Goal: Register for event/course

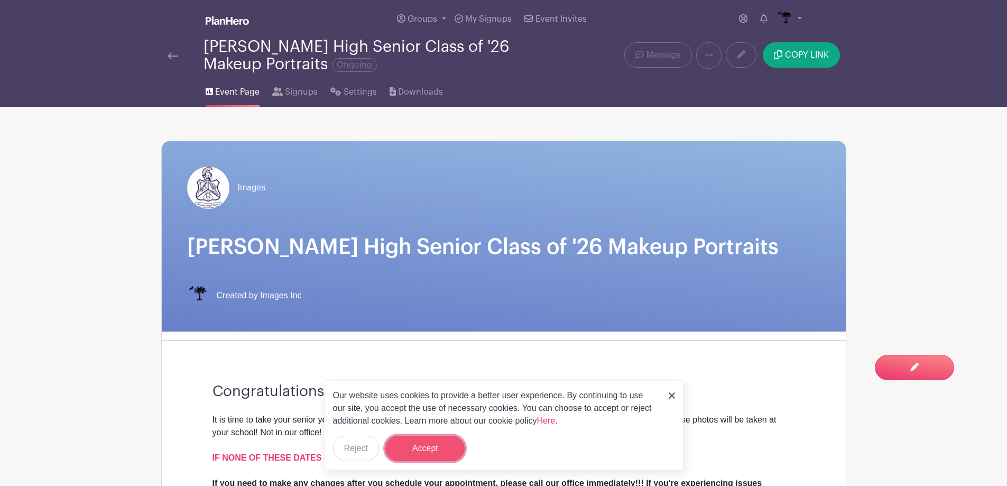
click at [419, 447] on button "Accept" at bounding box center [424, 447] width 79 height 25
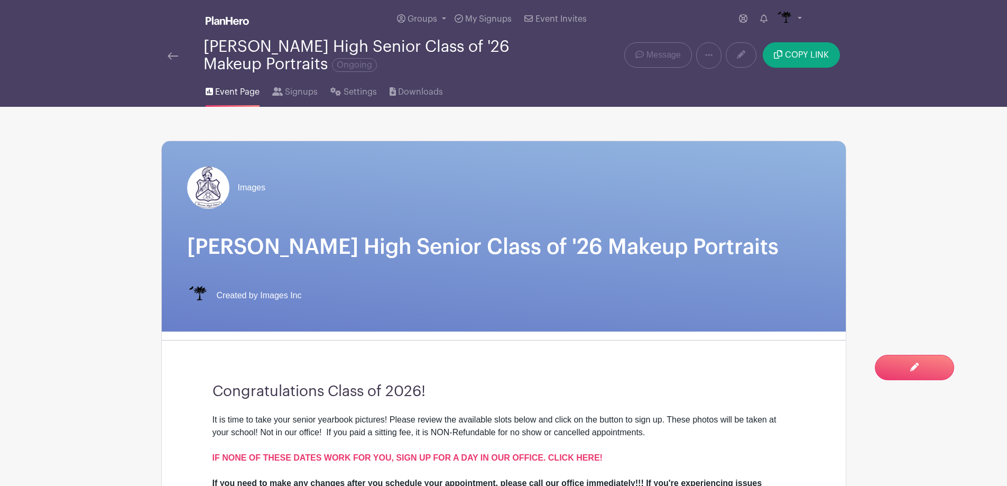
click at [170, 53] on img at bounding box center [173, 55] width 11 height 7
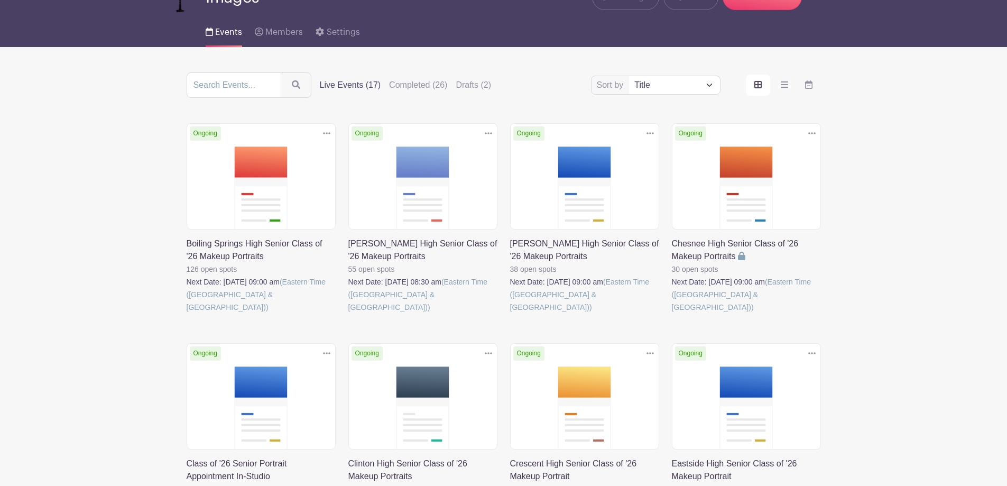
scroll to position [211, 0]
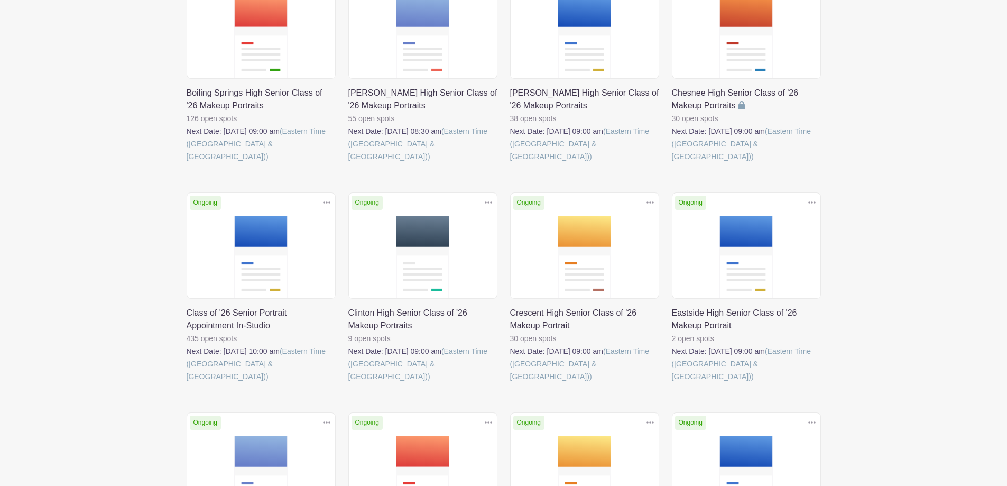
click at [184, 256] on div "Delete Event Are you sure? This event has signups associated with it. All signu…" at bounding box center [261, 300] width 162 height 216
click at [187, 383] on link at bounding box center [187, 383] width 0 height 0
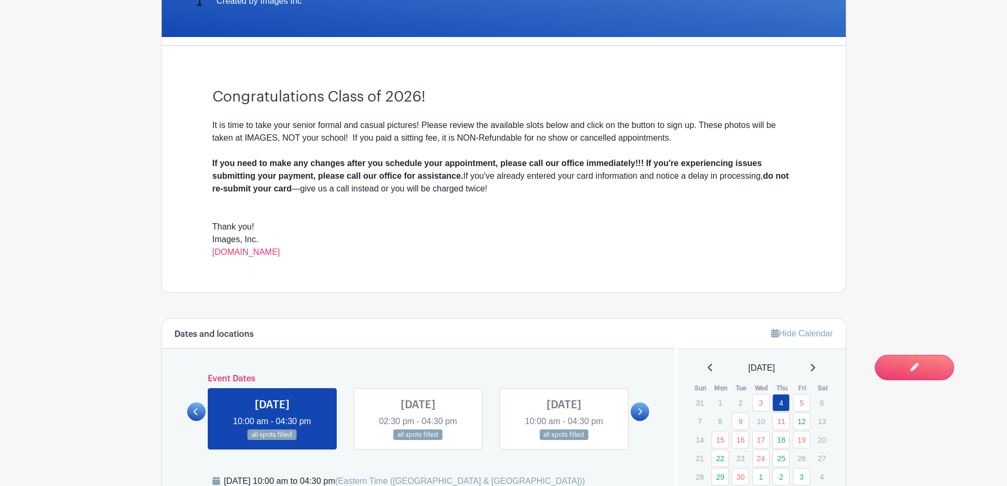
scroll to position [423, 0]
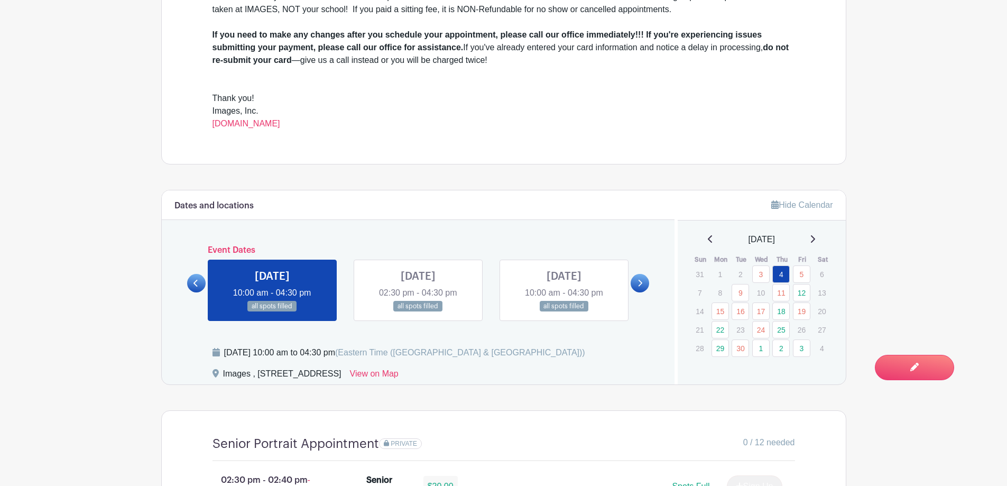
click at [638, 282] on icon at bounding box center [639, 283] width 5 height 8
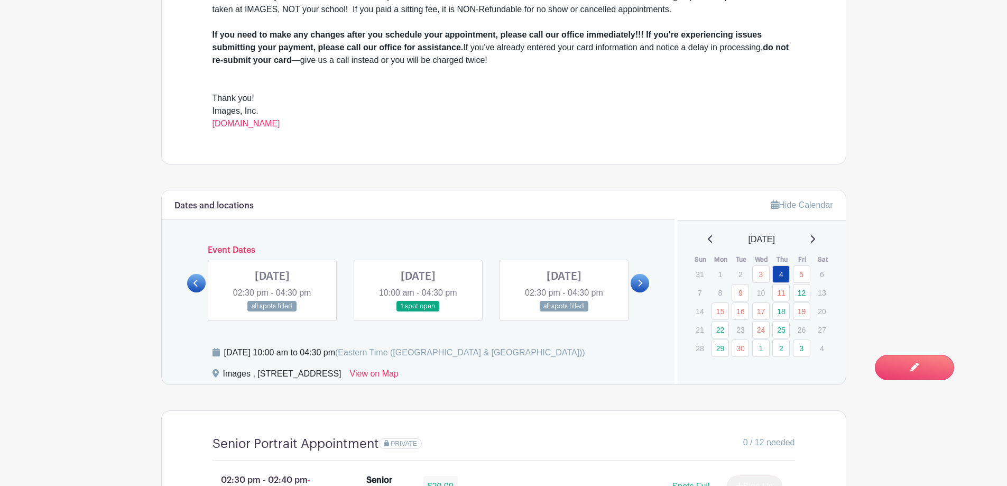
click at [418, 312] on link at bounding box center [418, 312] width 0 height 0
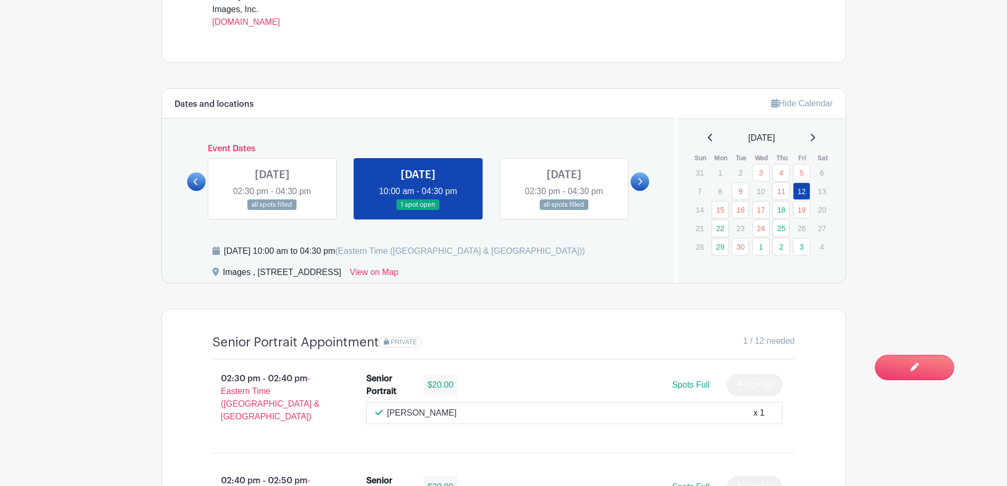
scroll to position [528, 0]
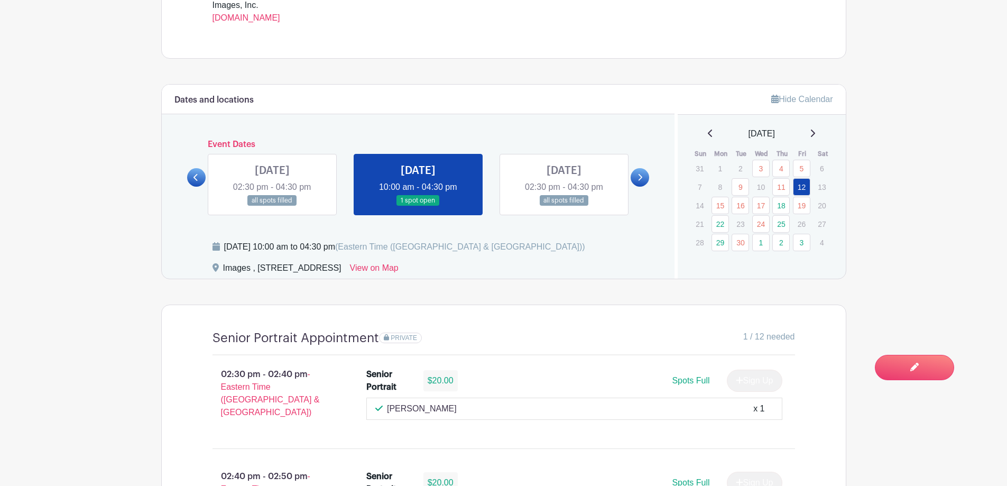
click at [636, 181] on link at bounding box center [639, 177] width 18 height 18
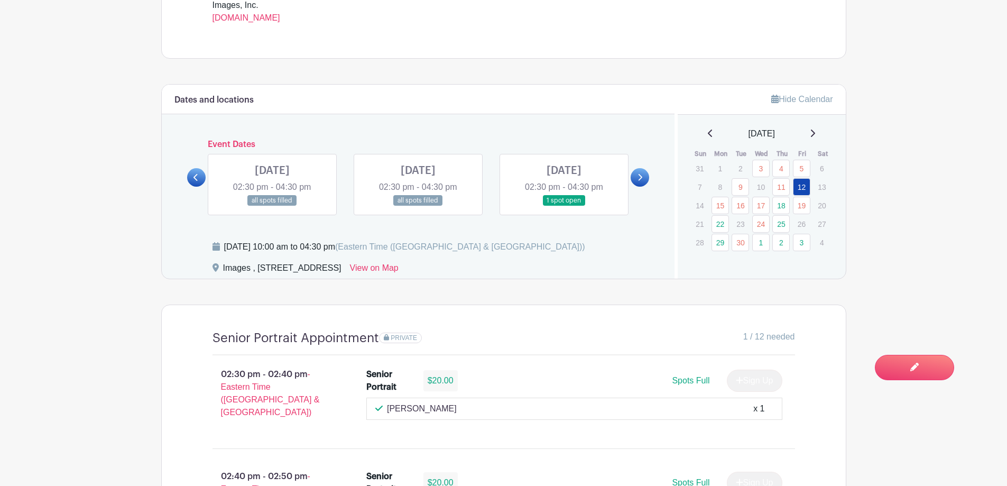
click at [640, 180] on icon at bounding box center [639, 177] width 5 height 8
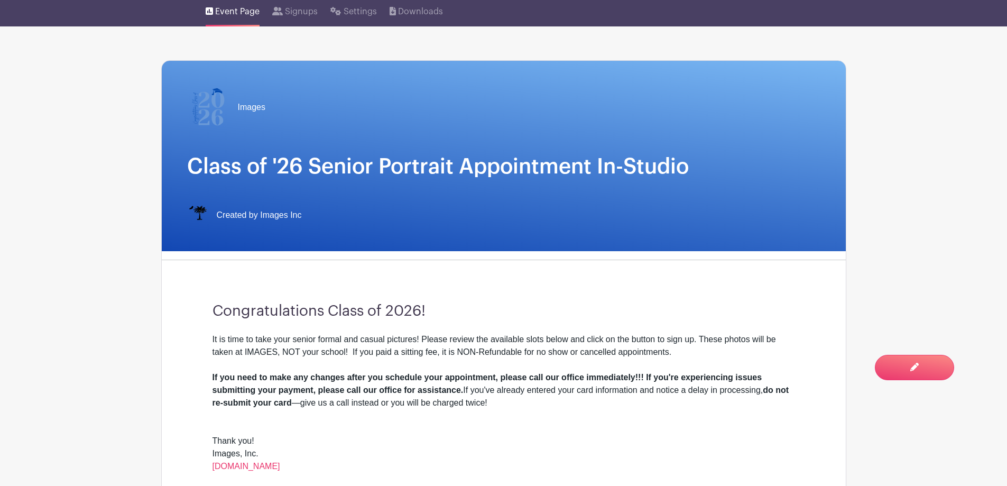
scroll to position [0, 0]
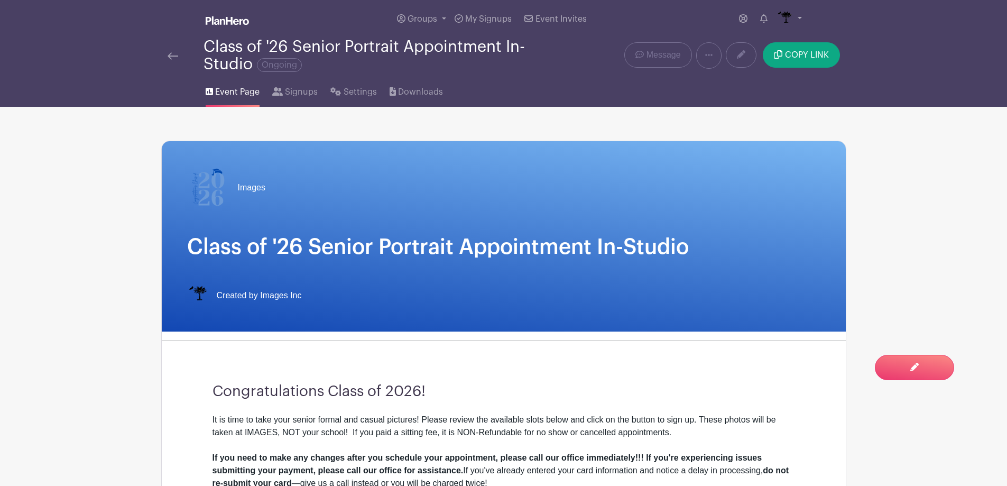
click at [176, 59] on img at bounding box center [173, 55] width 11 height 7
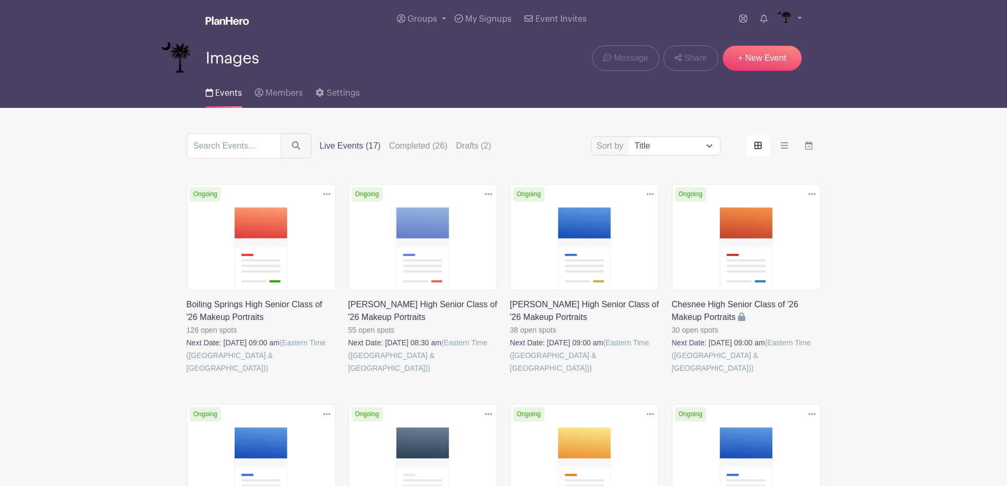
click at [187, 374] on link at bounding box center [187, 374] width 0 height 0
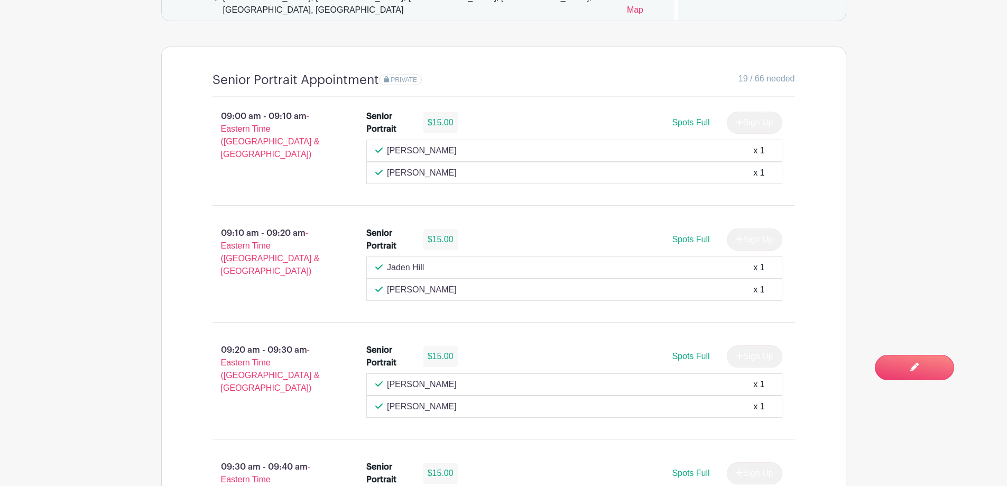
scroll to position [465, 0]
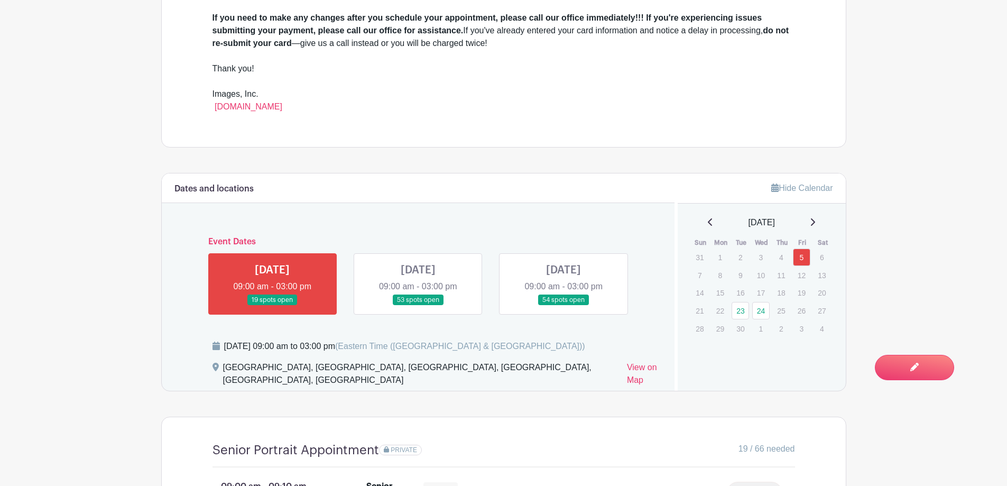
click at [418, 305] on link at bounding box center [418, 305] width 0 height 0
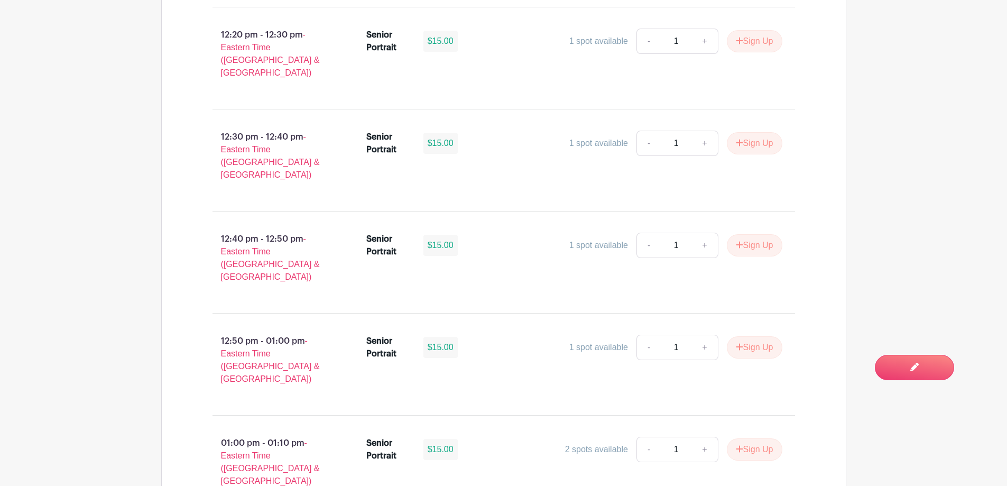
scroll to position [3001, 0]
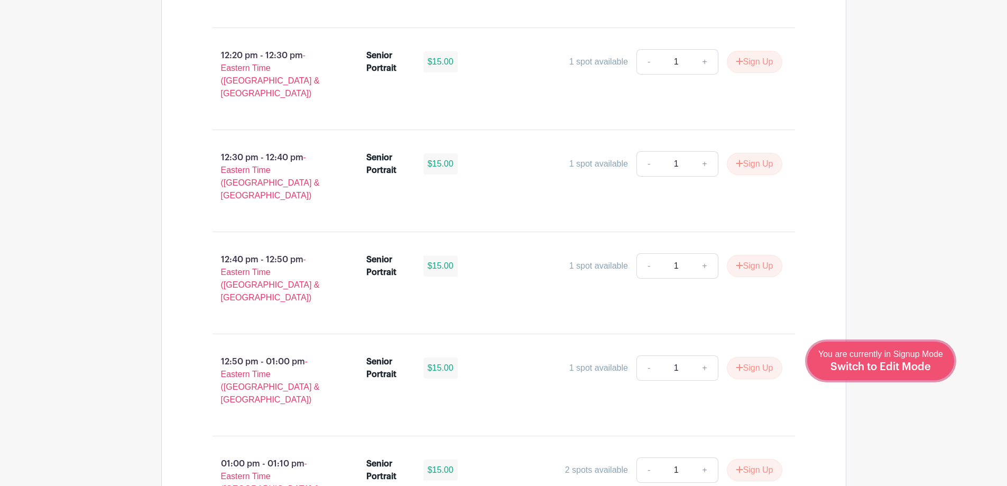
click at [892, 359] on div "You are currently in Signup Mode Switch to Edit Mode" at bounding box center [880, 361] width 125 height 26
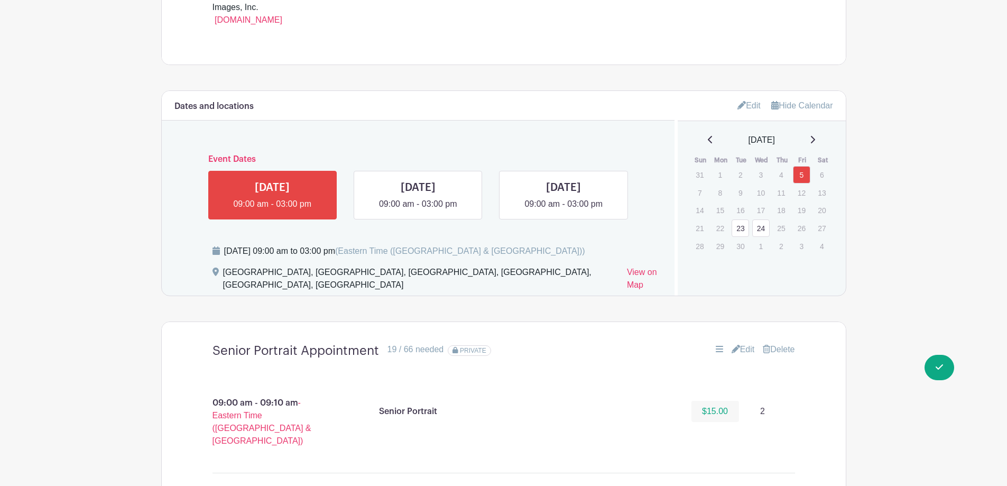
scroll to position [581, 0]
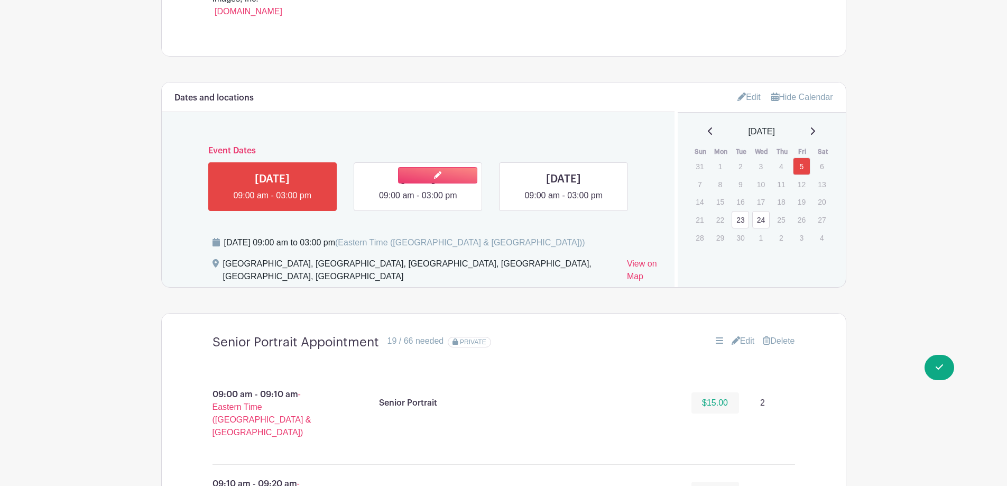
click at [418, 202] on link at bounding box center [418, 202] width 0 height 0
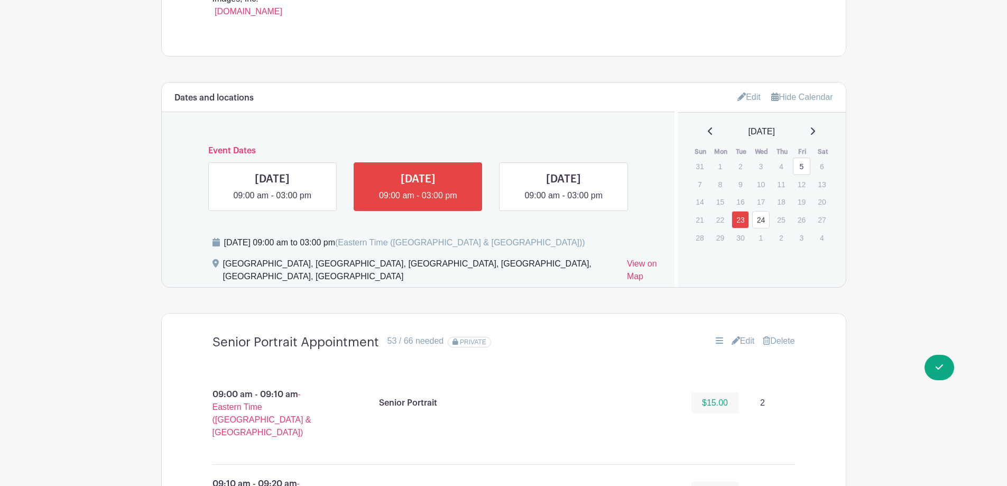
click at [732, 338] on icon at bounding box center [735, 340] width 8 height 8
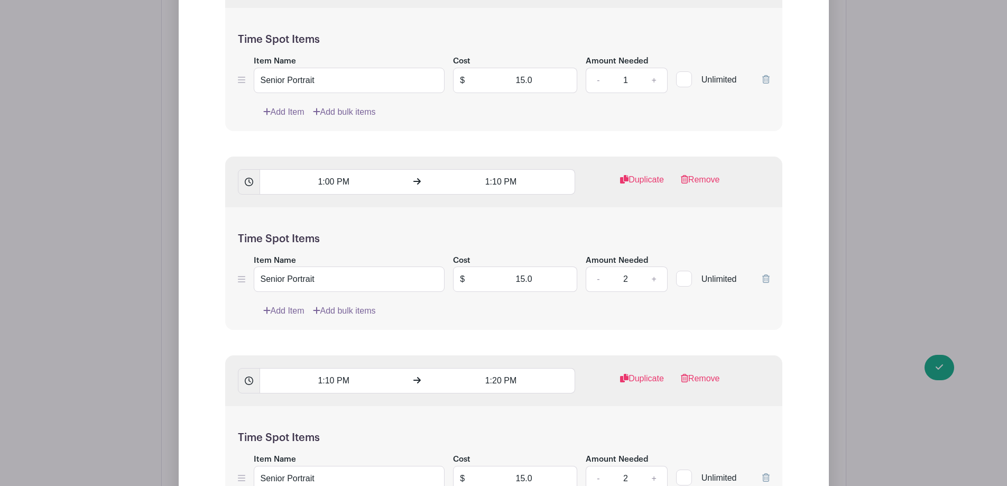
scroll to position [5865, 0]
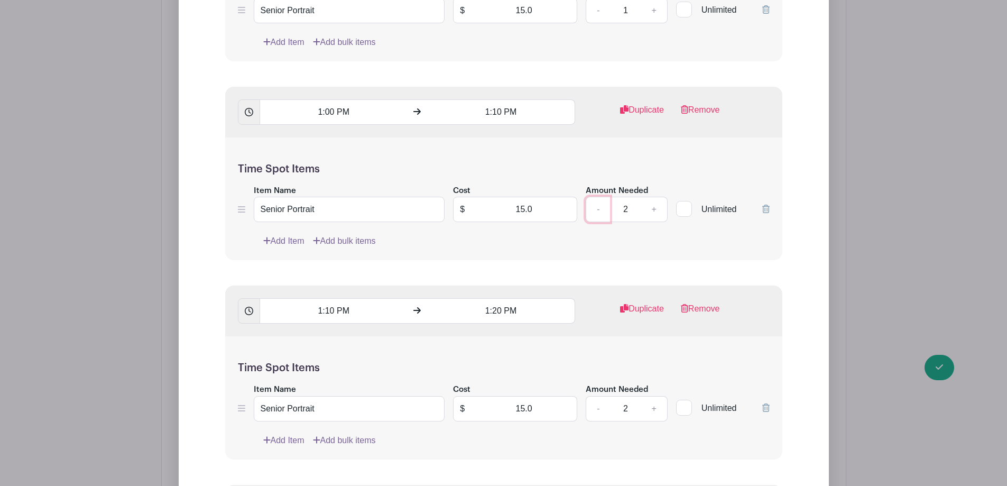
click at [594, 211] on link "-" at bounding box center [597, 209] width 24 height 25
type input "1"
drag, startPoint x: 391, startPoint y: 209, endPoint x: 197, endPoint y: 215, distance: 194.0
click at [301, 241] on link "Add Item" at bounding box center [283, 241] width 41 height 13
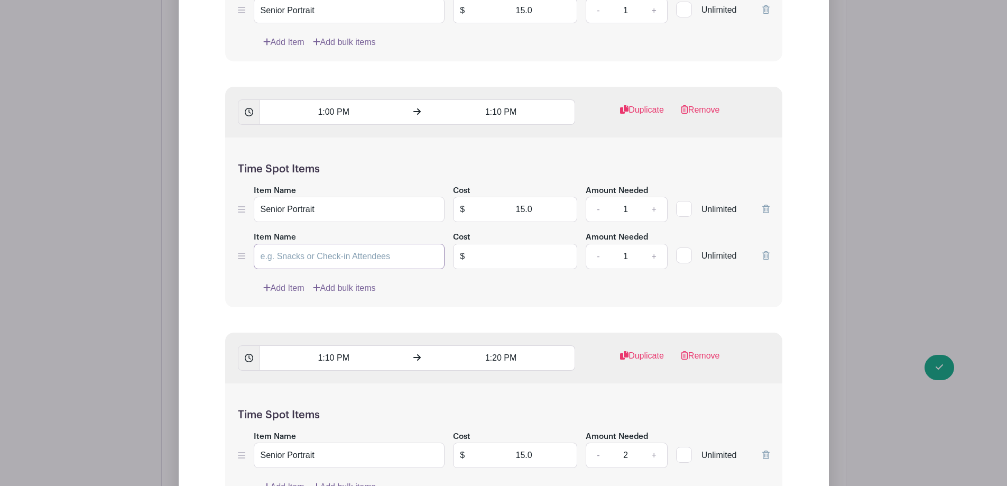
drag, startPoint x: 301, startPoint y: 241, endPoint x: 294, endPoint y: 252, distance: 12.9
paste input "Senior Portrait"
type input "Senior Portrait"
click at [494, 252] on input "text" at bounding box center [524, 256] width 106 height 25
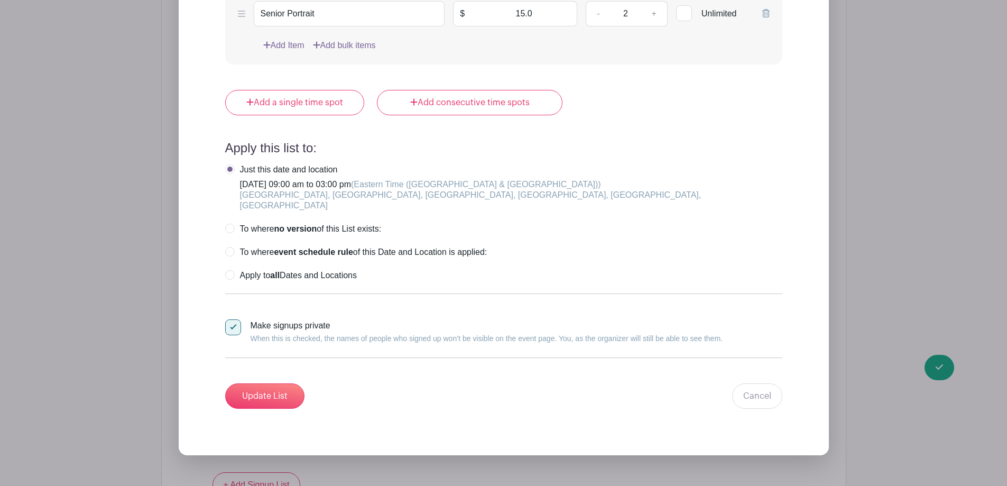
scroll to position [8517, 0]
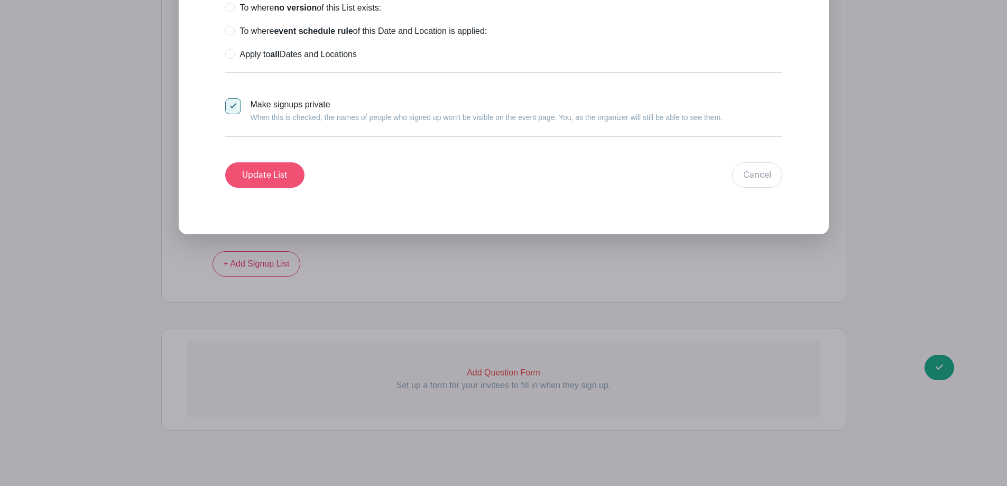
type input "0"
click at [274, 163] on input "Update List" at bounding box center [264, 174] width 79 height 25
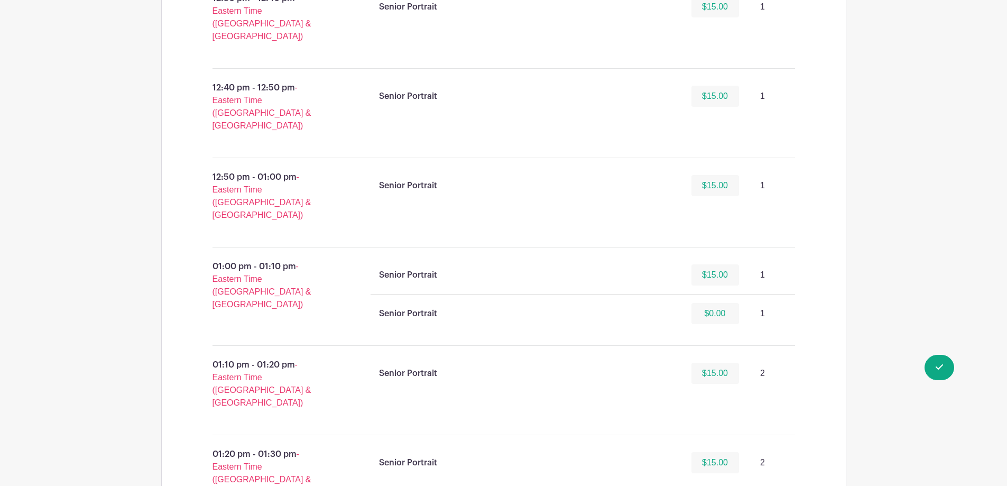
scroll to position [2829, 0]
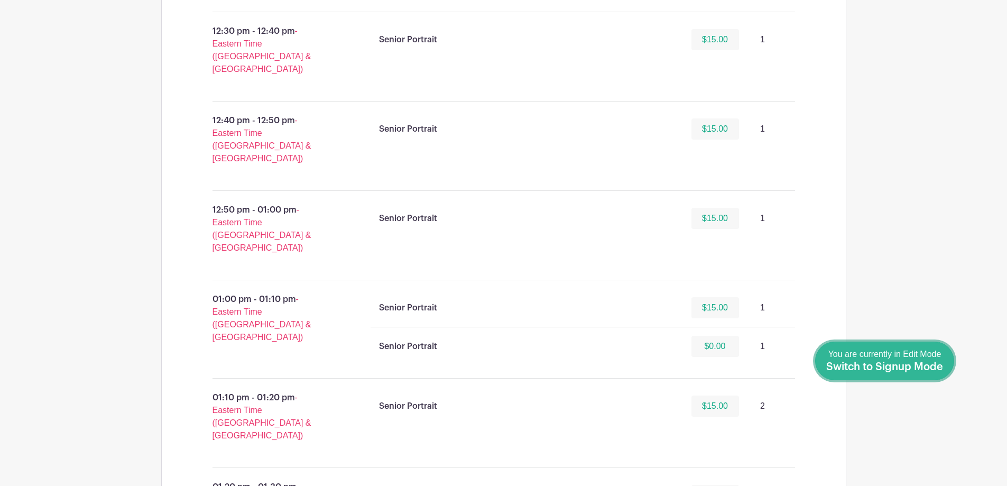
click at [938, 370] on span "Switch to Signup Mode" at bounding box center [884, 366] width 117 height 11
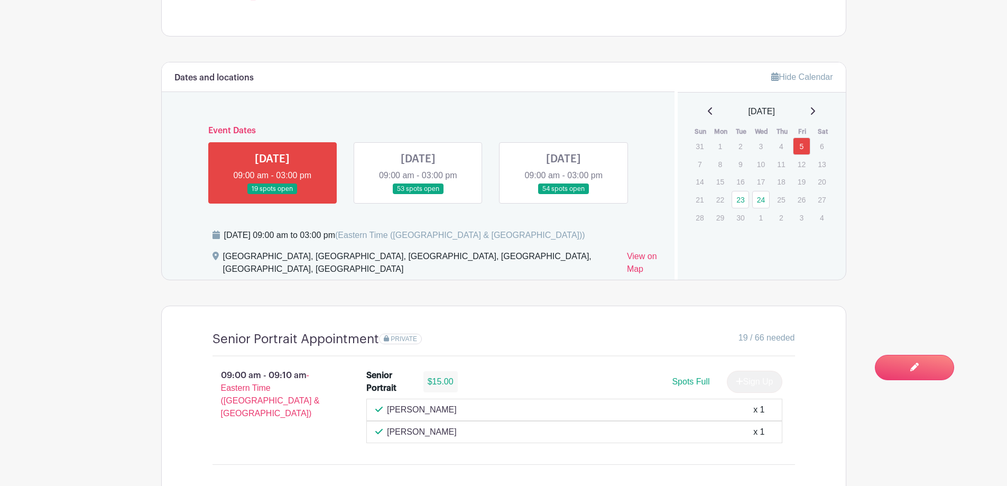
scroll to position [581, 0]
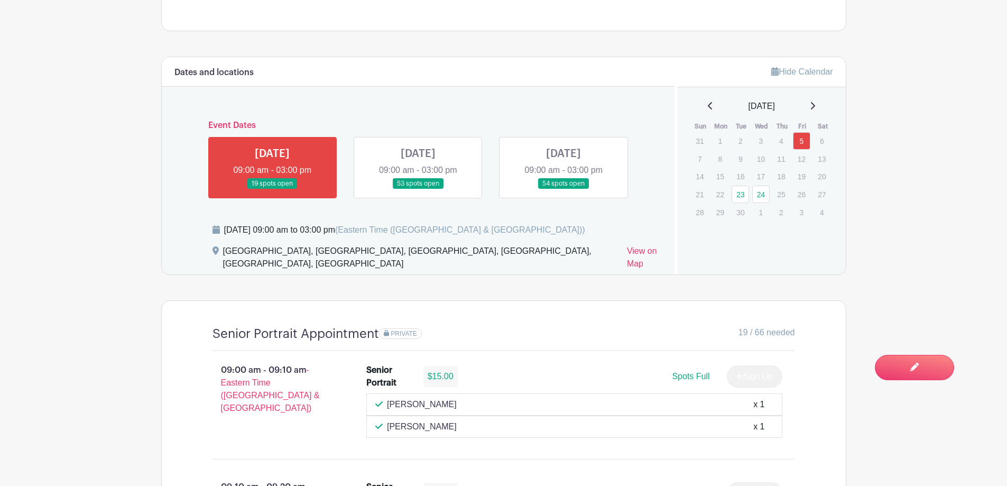
click at [418, 189] on link at bounding box center [418, 189] width 0 height 0
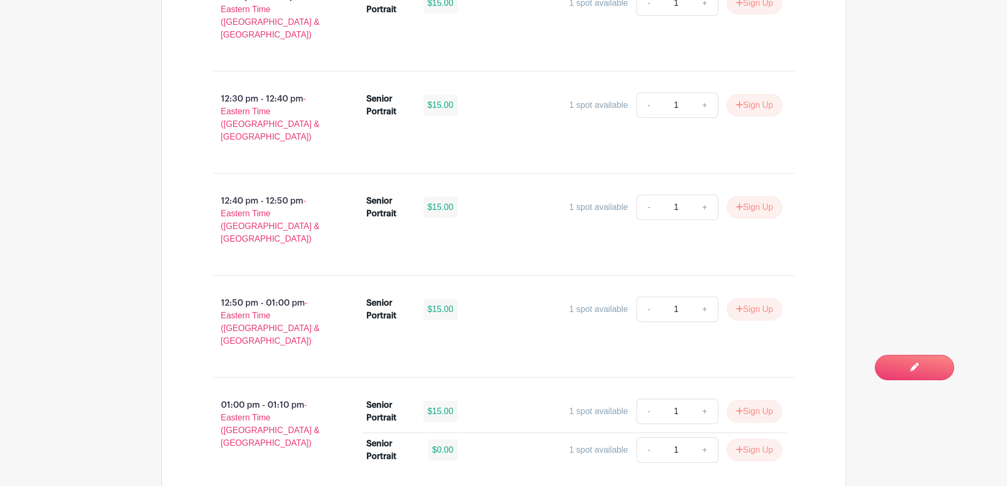
scroll to position [3065, 0]
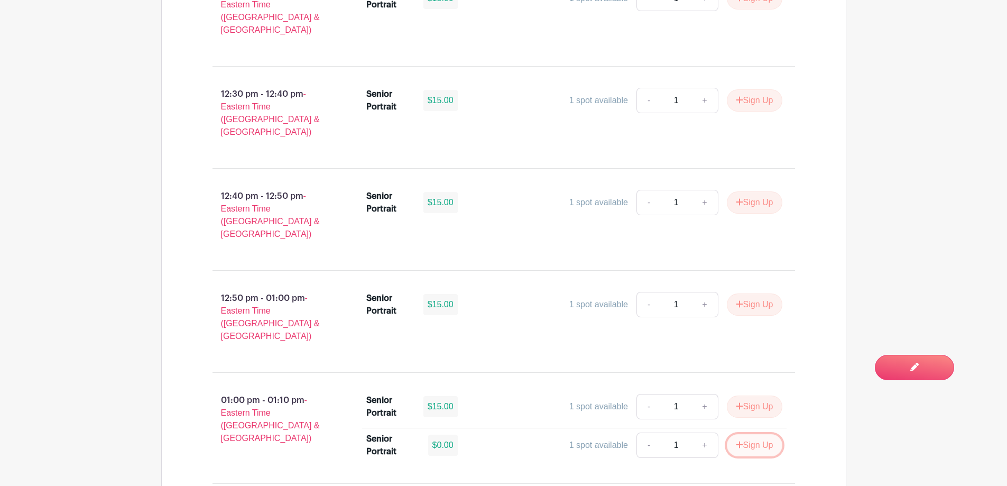
click at [757, 434] on button "Sign Up" at bounding box center [754, 445] width 55 height 22
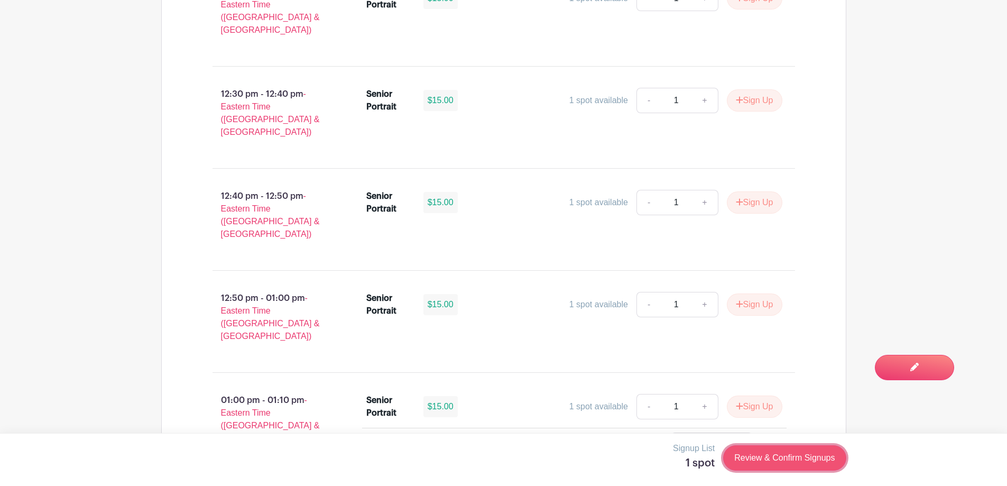
click at [780, 451] on link "Review & Confirm Signups" at bounding box center [784, 457] width 123 height 25
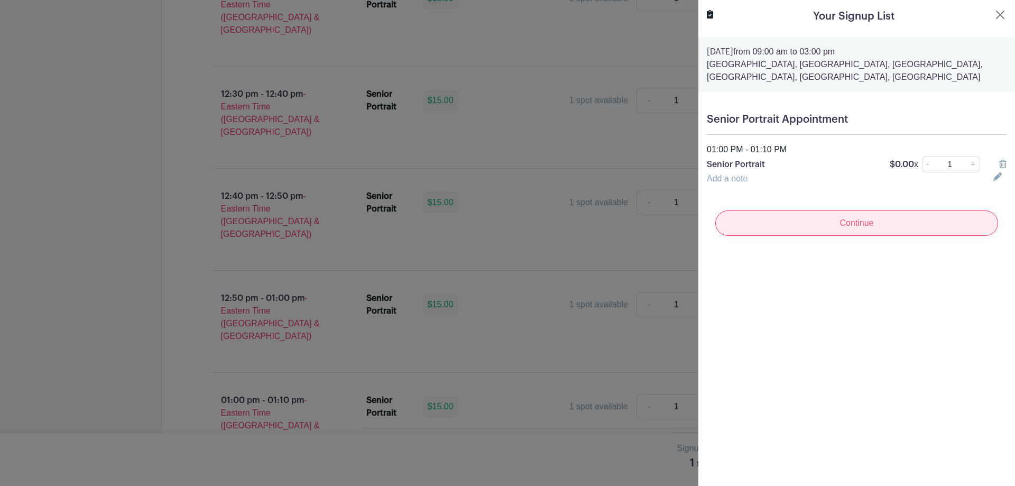
click at [884, 233] on input "Continue" at bounding box center [856, 222] width 283 height 25
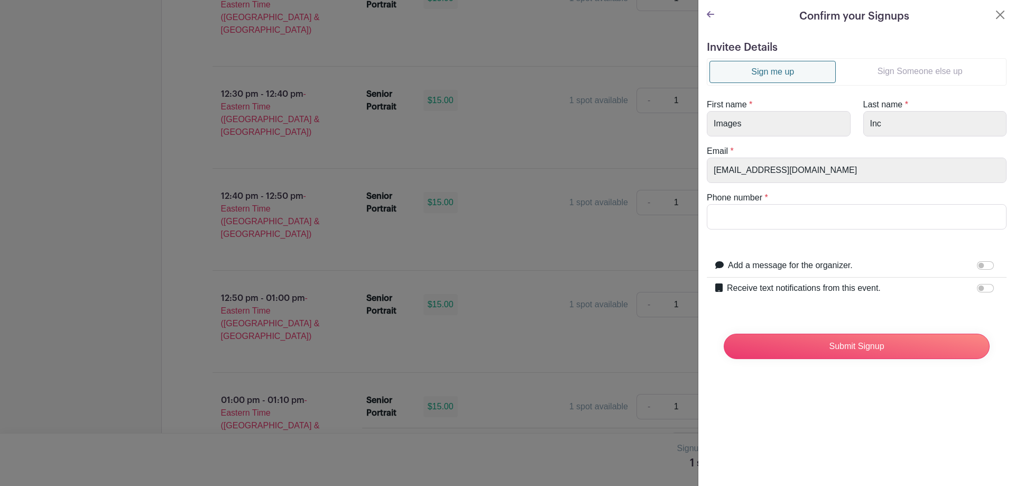
click at [927, 76] on link "Sign Someone else up" at bounding box center [919, 71] width 168 height 21
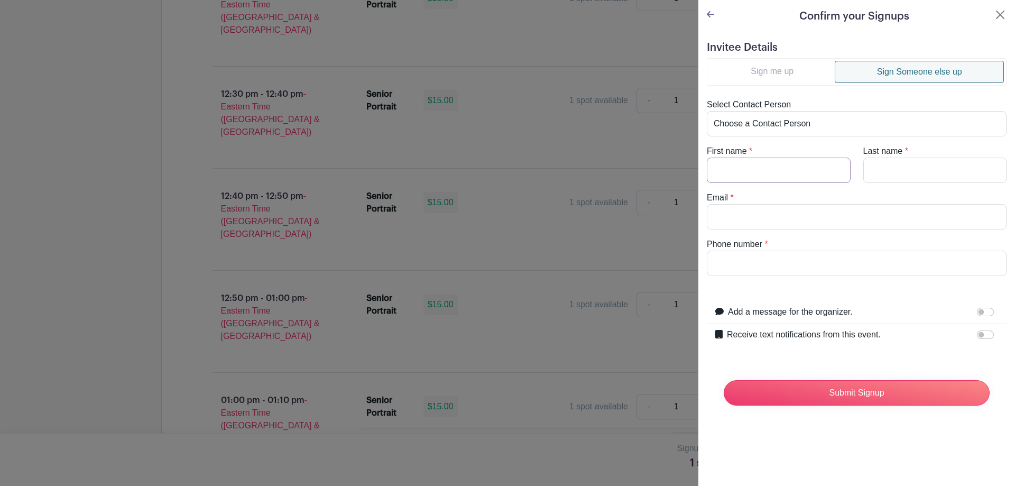
click at [777, 173] on input "First name" at bounding box center [778, 169] width 144 height 25
type input "Nicolas"
type input "[PERSON_NAME]"
drag, startPoint x: 793, startPoint y: 179, endPoint x: 588, endPoint y: 157, distance: 206.2
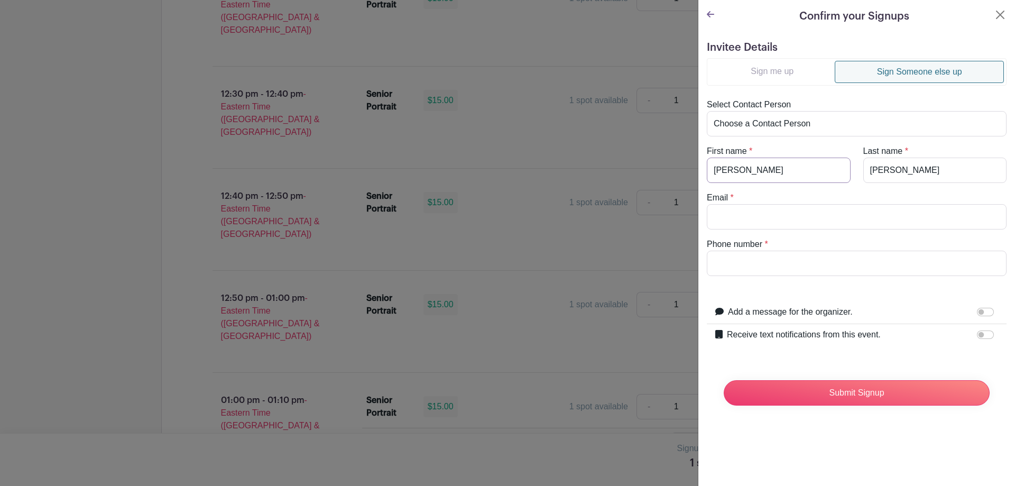
paste input "h"
type input "[PERSON_NAME]"
paste input "[PERSON_NAME][EMAIL_ADDRESS][DOMAIN_NAME]"
type input "[PERSON_NAME][EMAIL_ADDRESS][DOMAIN_NAME]"
click at [978, 334] on input "Receive text notifications from this event." at bounding box center [985, 334] width 17 height 8
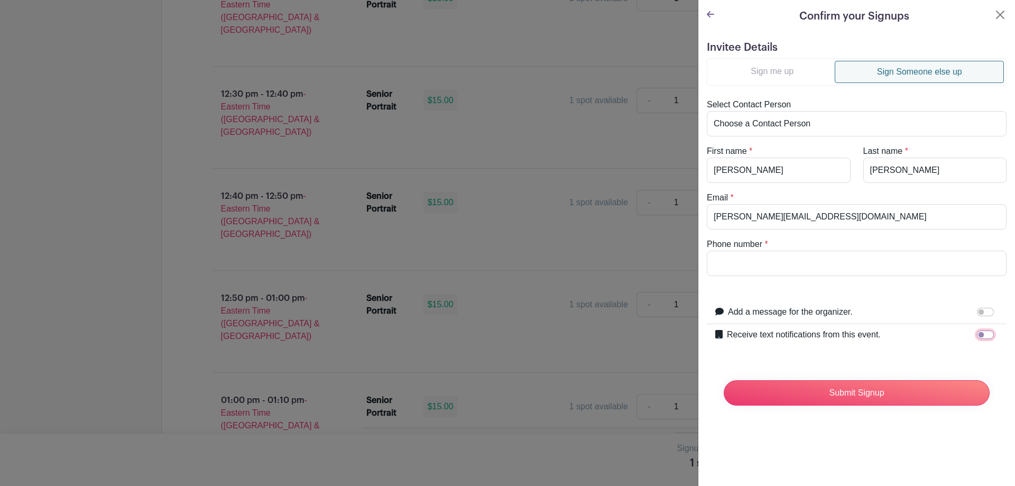
checkbox input "true"
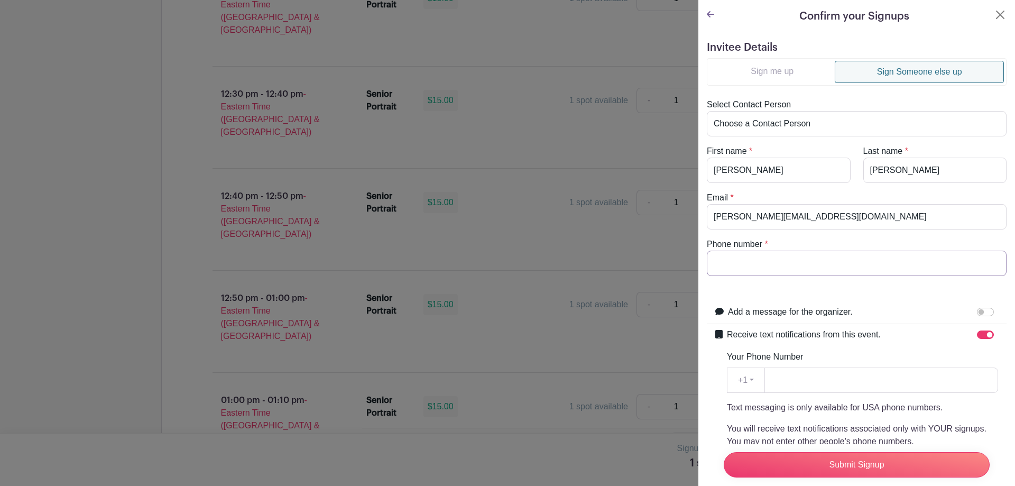
paste input "8643658794"
type input "8643658794"
paste input "8643658794"
type input "8643658794"
click at [847, 459] on input "Submit Signup" at bounding box center [856, 464] width 266 height 25
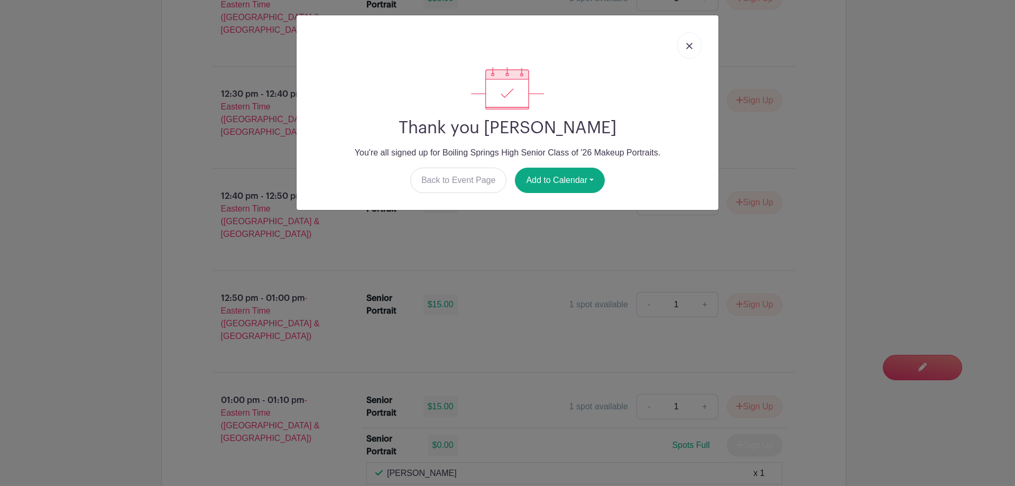
click at [693, 47] on link at bounding box center [689, 45] width 24 height 26
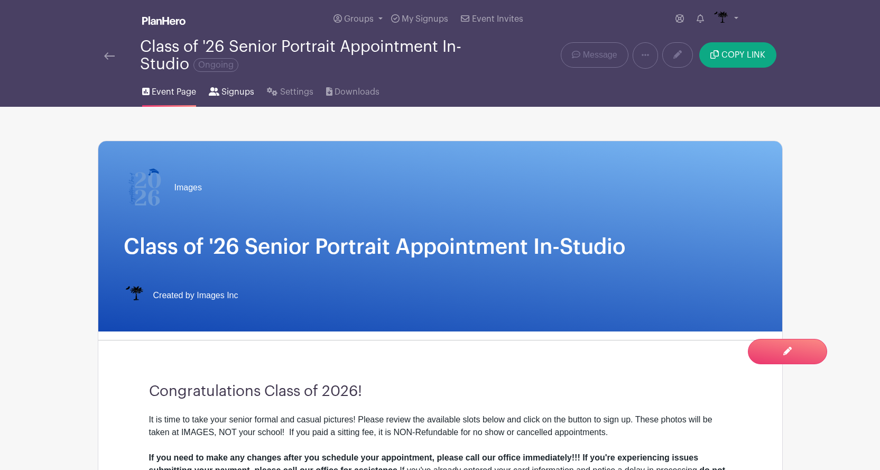
click at [236, 92] on span "Signups" at bounding box center [237, 92] width 33 height 13
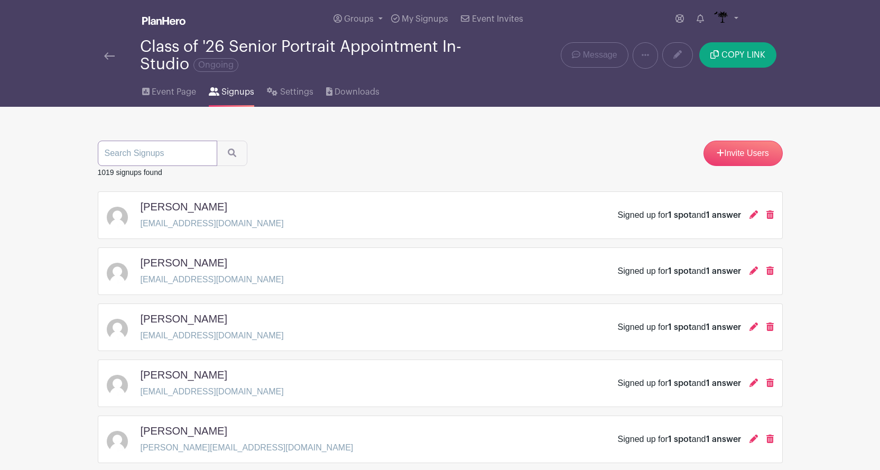
click at [162, 154] on input "search" at bounding box center [157, 153] width 119 height 25
type input "[PERSON_NAME]"
click at [227, 146] on button "submit" at bounding box center [232, 153] width 31 height 25
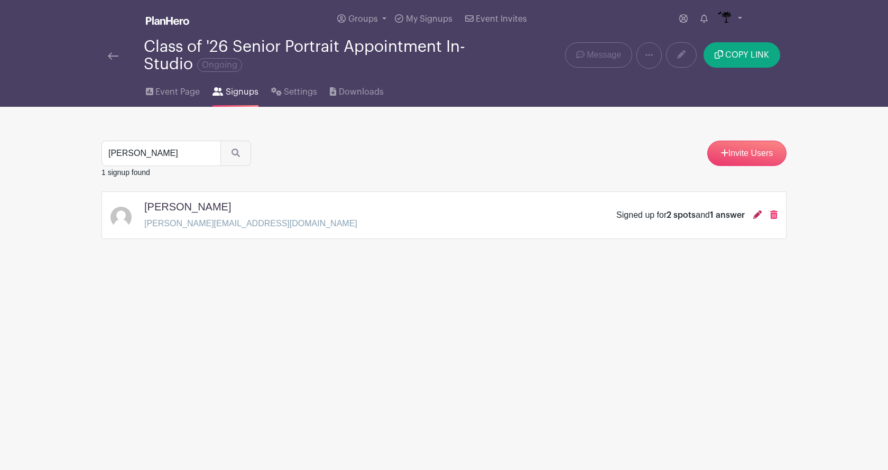
click at [756, 215] on icon at bounding box center [757, 214] width 8 height 8
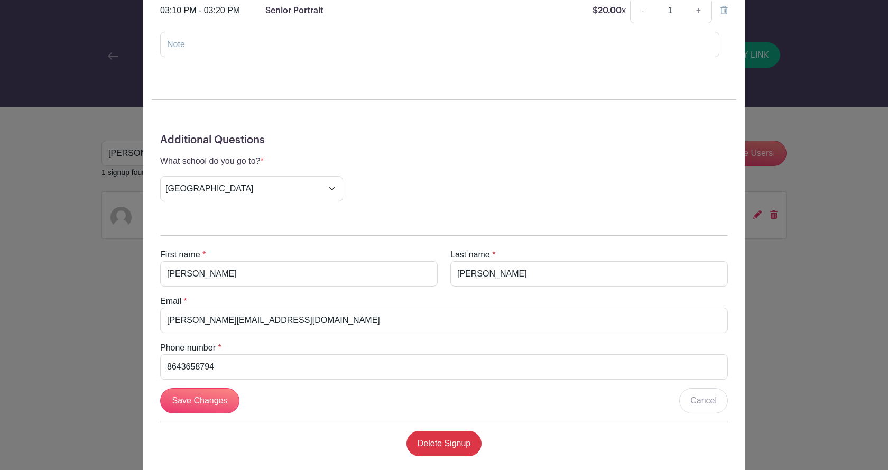
scroll to position [370, 0]
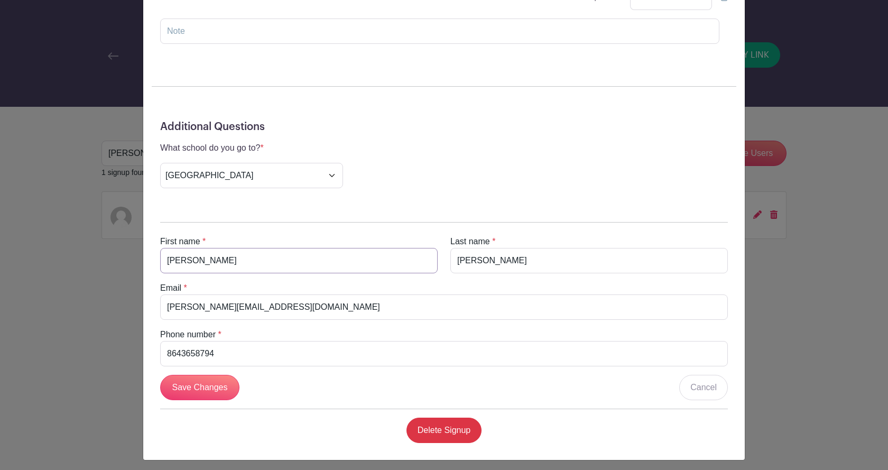
drag, startPoint x: 221, startPoint y: 264, endPoint x: 148, endPoint y: 270, distance: 73.2
click at [152, 270] on div "First name * [PERSON_NAME] Last name * [PERSON_NAME] Email * [PERSON_NAME][EMAI…" at bounding box center [444, 328] width 584 height 246
drag, startPoint x: 310, startPoint y: 305, endPoint x: 143, endPoint y: 295, distance: 166.7
click at [143, 295] on div "[PERSON_NAME] Signup [DATE] 10:00 am to 04:30 pm Images , [STREET_ADDRESS] Seni…" at bounding box center [443, 52] width 601 height 814
drag, startPoint x: 235, startPoint y: 358, endPoint x: 139, endPoint y: 354, distance: 95.8
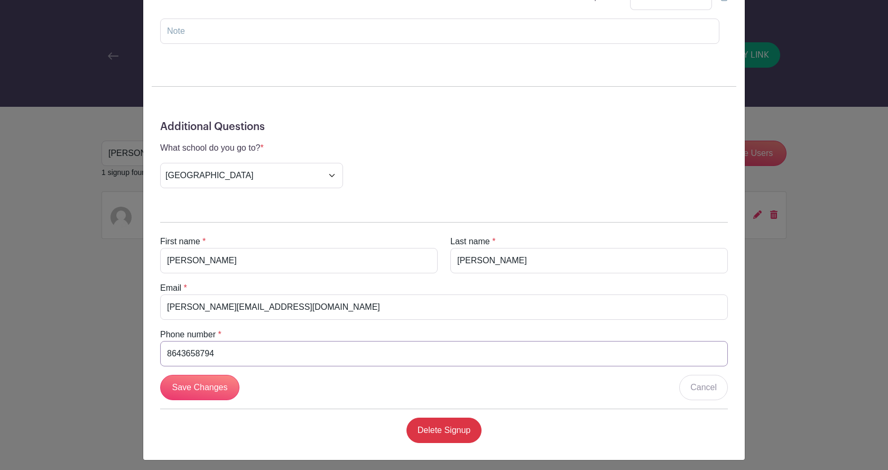
click at [143, 354] on div "[PERSON_NAME] Signup [DATE] 10:00 am to 04:30 pm Images , [STREET_ADDRESS] Seni…" at bounding box center [443, 52] width 601 height 814
